Goal: Information Seeking & Learning: Compare options

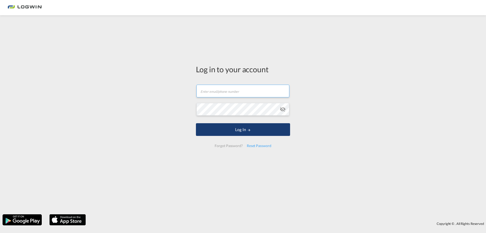
type input "[PERSON_NAME][EMAIL_ADDRESS][DOMAIN_NAME]"
click at [244, 132] on button "Log In" at bounding box center [243, 129] width 94 height 13
